Goal: Navigation & Orientation: Find specific page/section

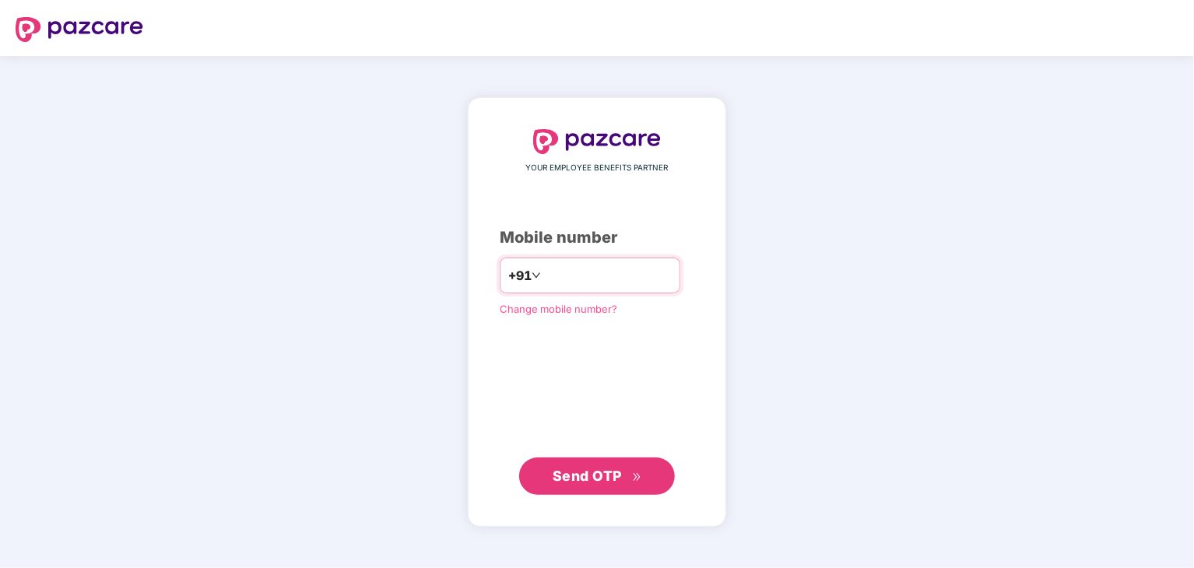
type input "**********"
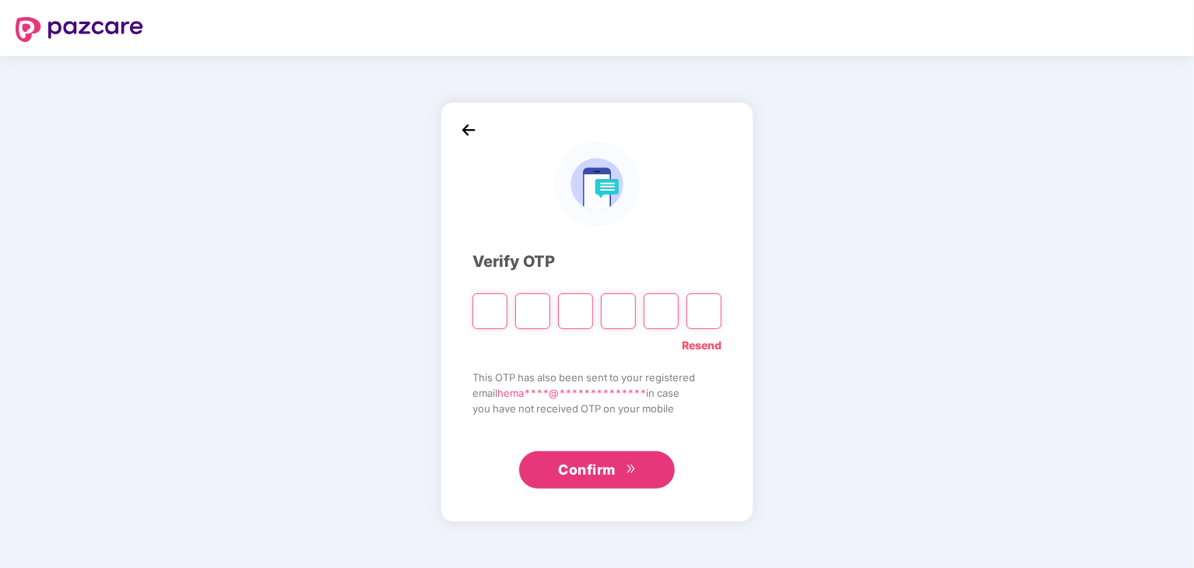
type input "*"
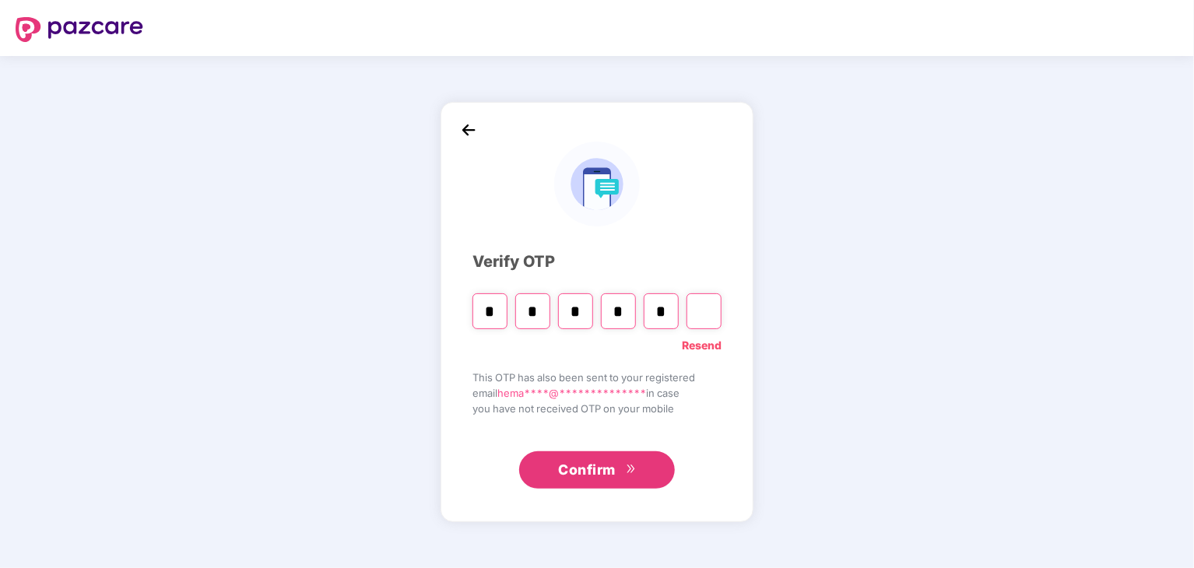
type input "*"
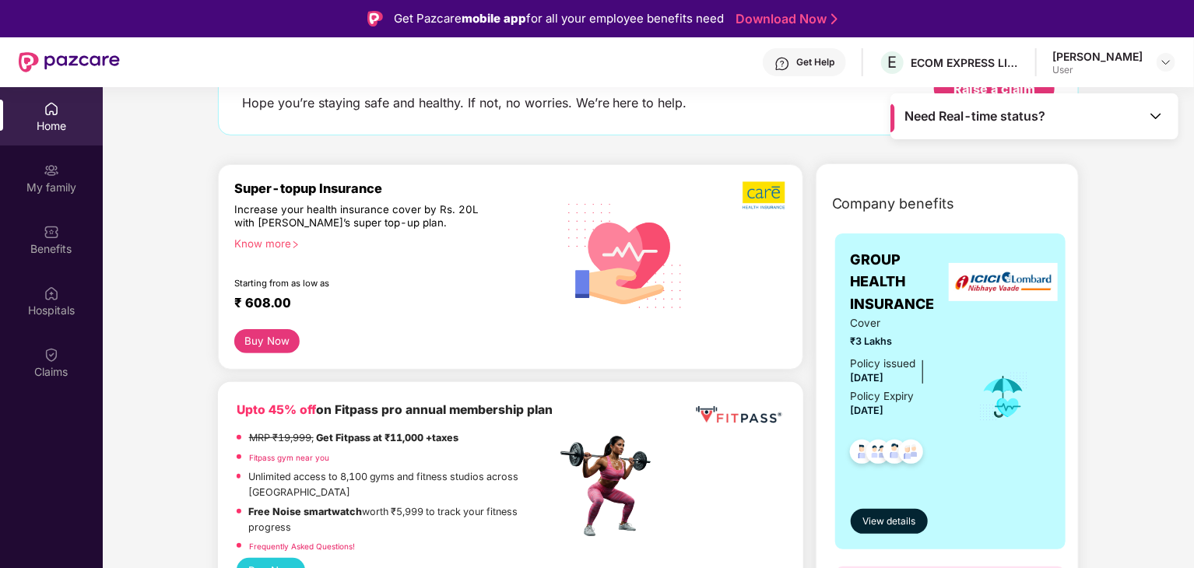
scroll to position [114, 0]
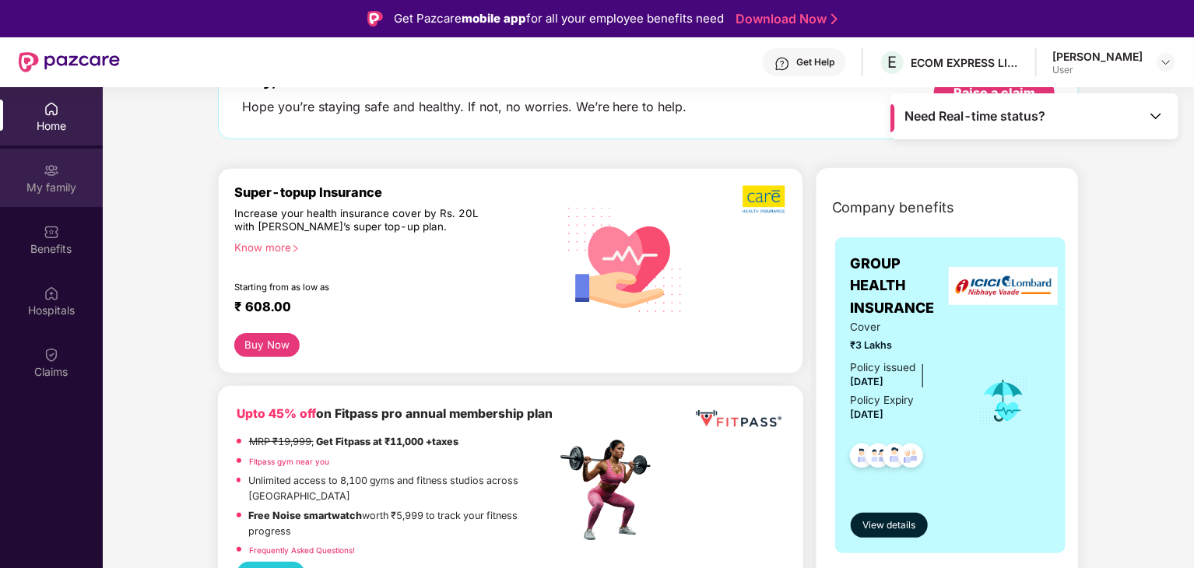
click at [46, 172] on img at bounding box center [52, 171] width 16 height 16
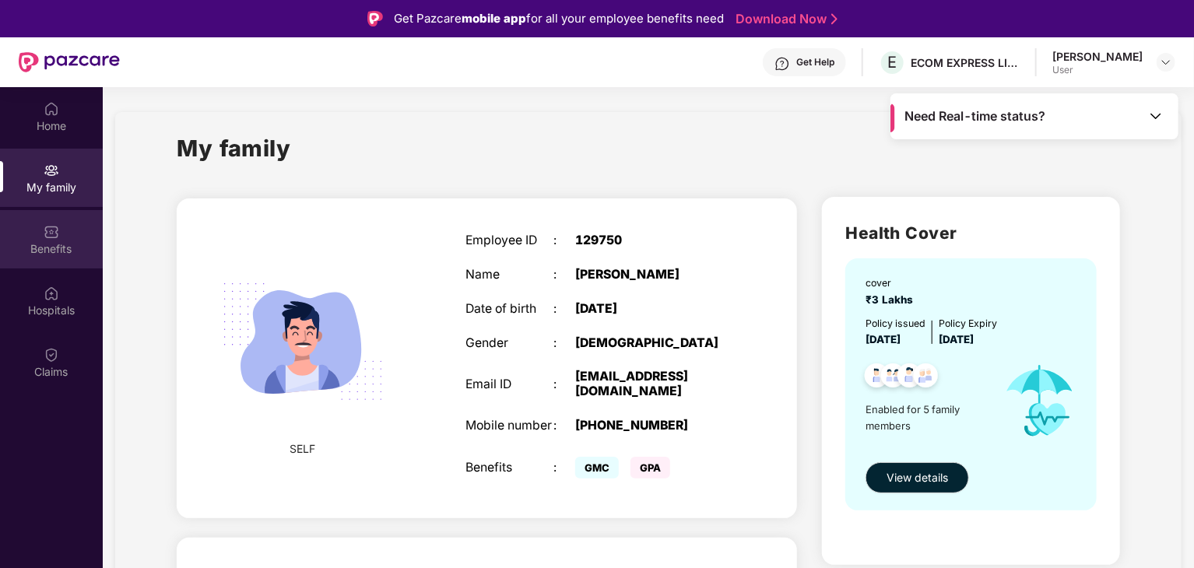
click at [59, 237] on div "Benefits" at bounding box center [51, 239] width 103 height 58
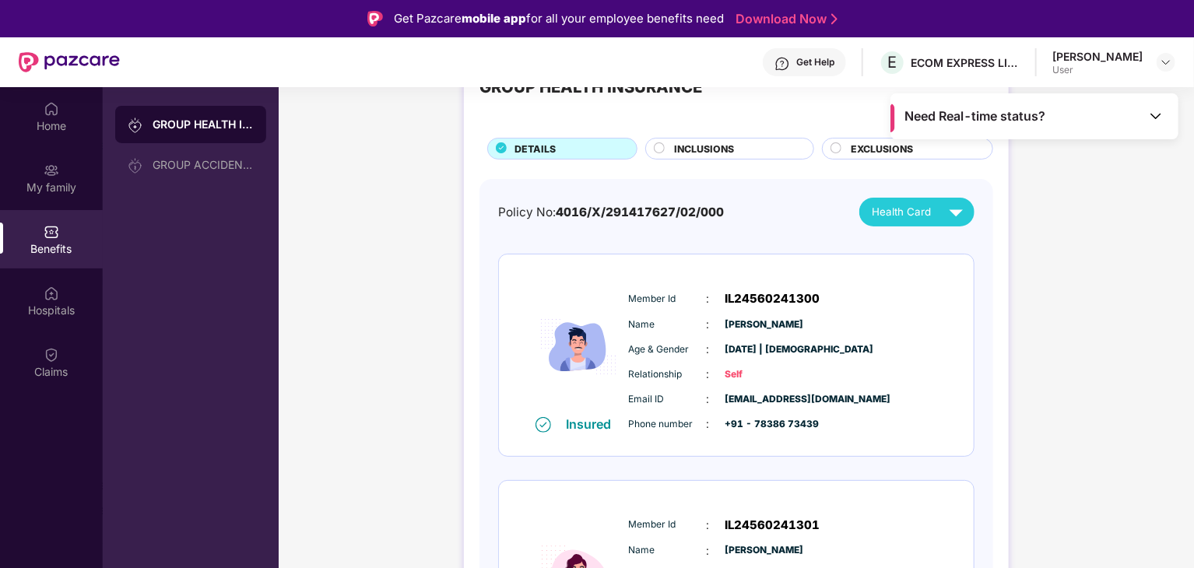
scroll to position [62, 0]
click at [65, 168] on div "My family" at bounding box center [51, 178] width 103 height 58
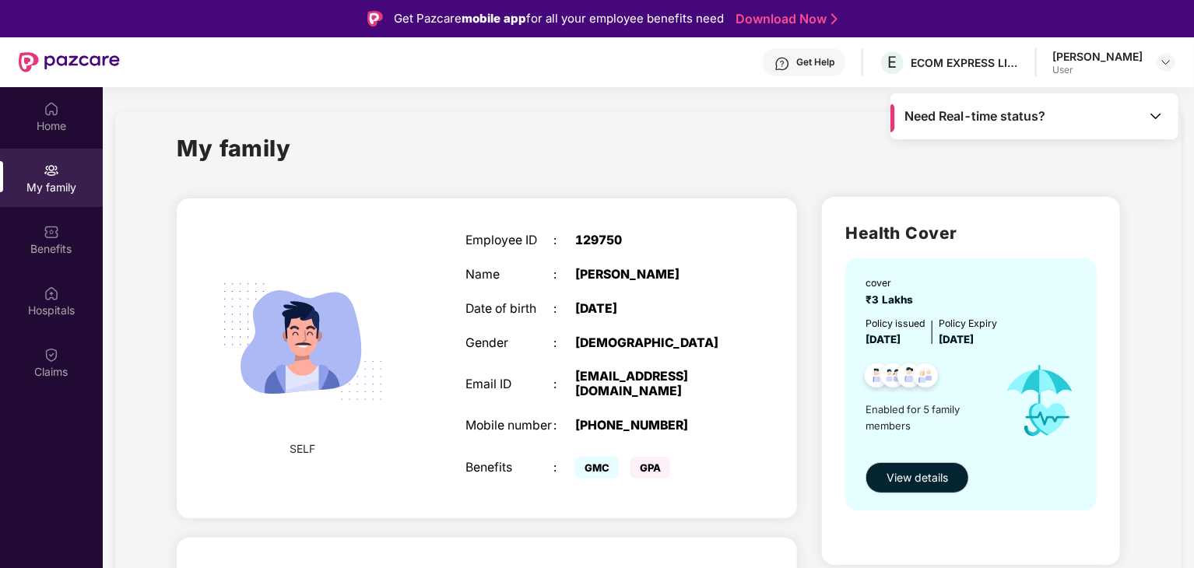
click at [579, 149] on div "My family" at bounding box center [648, 158] width 943 height 54
click at [59, 119] on div "Home" at bounding box center [51, 126] width 103 height 16
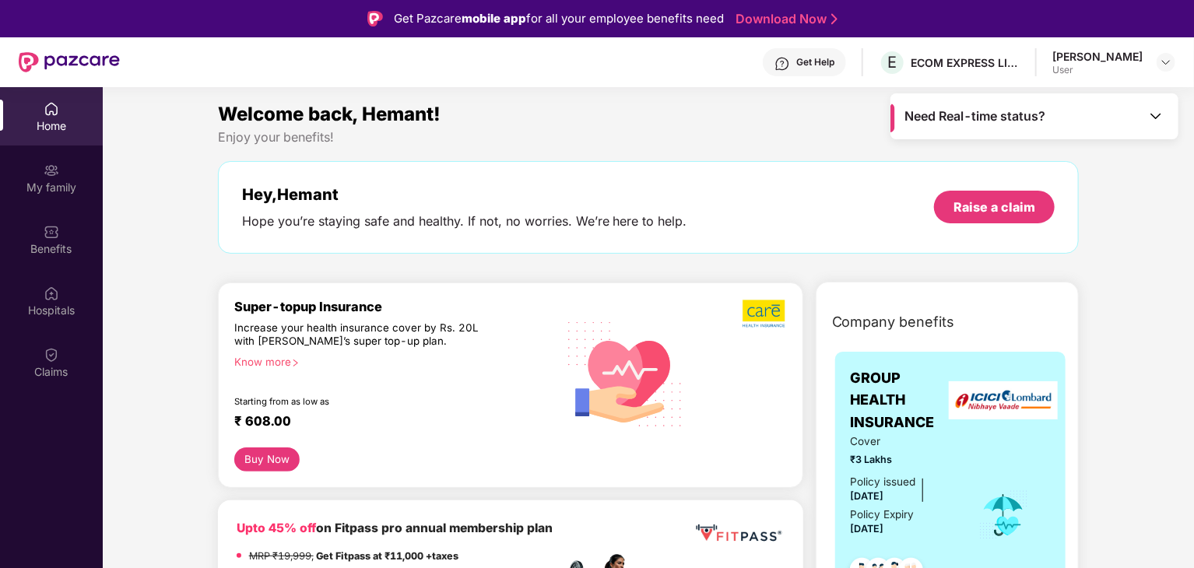
click at [1166, 113] on div "Need Real-time status?" at bounding box center [1034, 116] width 288 height 46
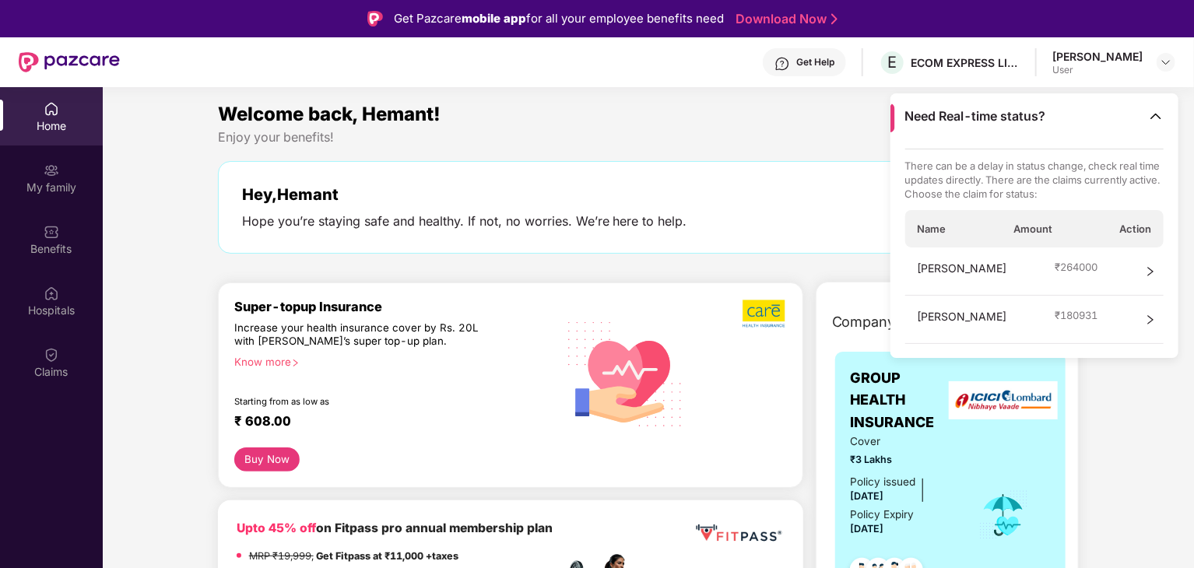
click at [775, 166] on div "Hey, [PERSON_NAME] you’re staying safe and healthy. If not, no worries. We’re h…" at bounding box center [648, 207] width 861 height 93
click at [1149, 268] on icon "right" at bounding box center [1150, 271] width 11 height 11
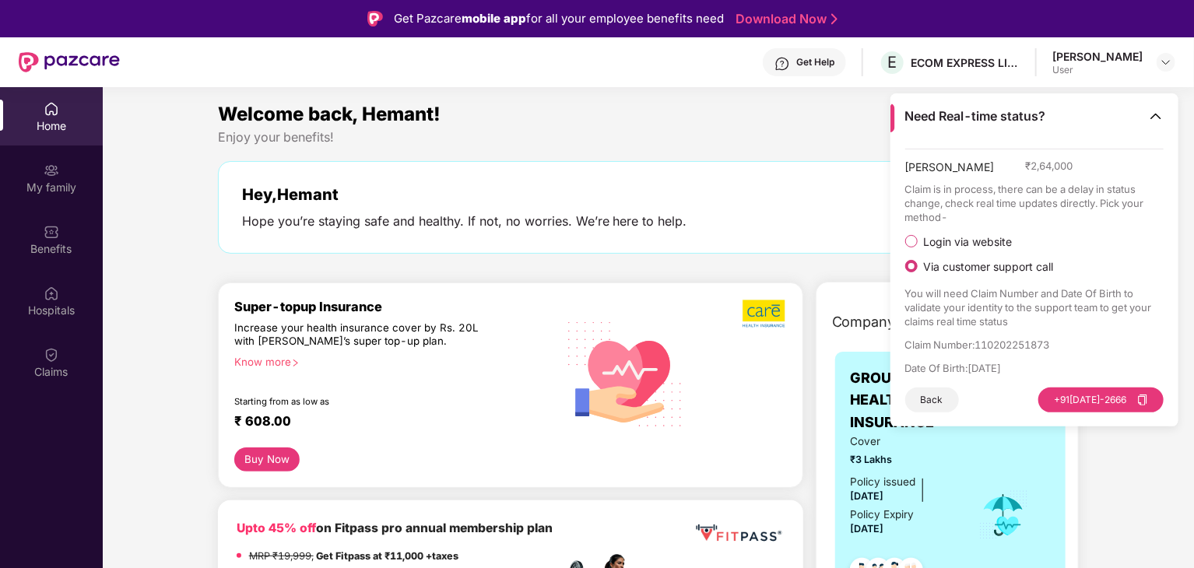
click at [967, 244] on span "Login via website" at bounding box center [967, 242] width 101 height 14
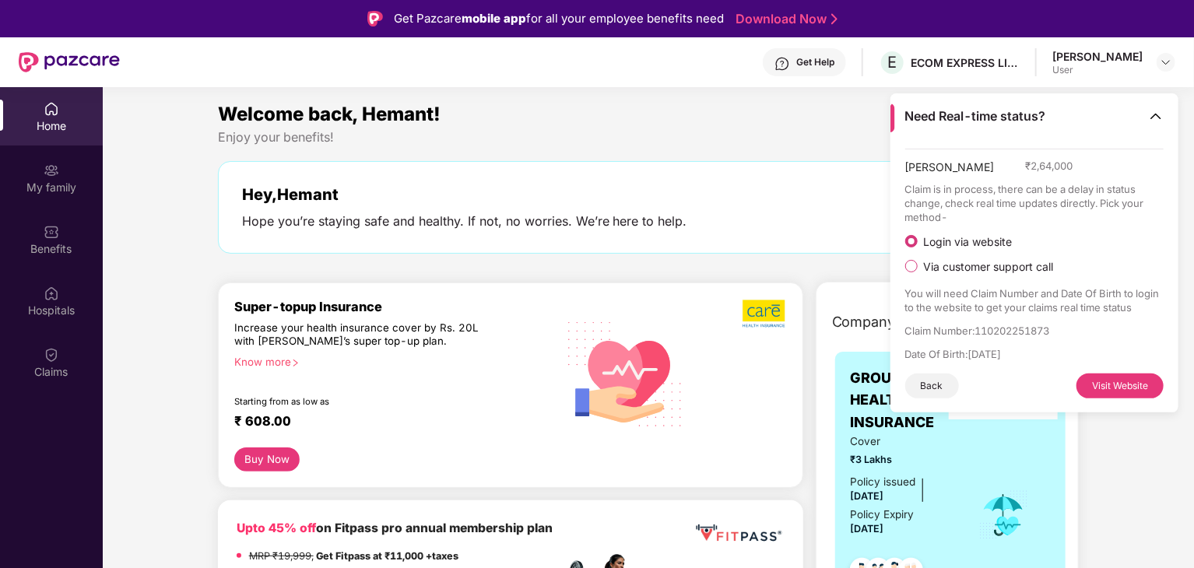
click at [1102, 387] on button "Visit Website" at bounding box center [1119, 386] width 87 height 25
